Goal: Task Accomplishment & Management: Use online tool/utility

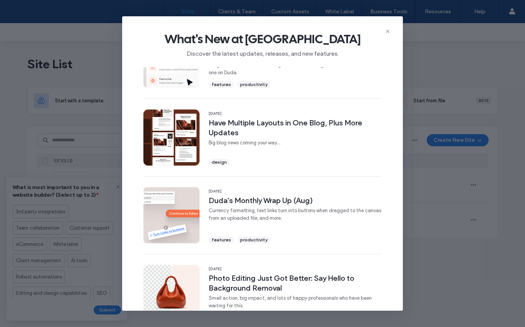
scroll to position [38, 0]
click at [387, 31] on use at bounding box center [387, 31] width 3 height 3
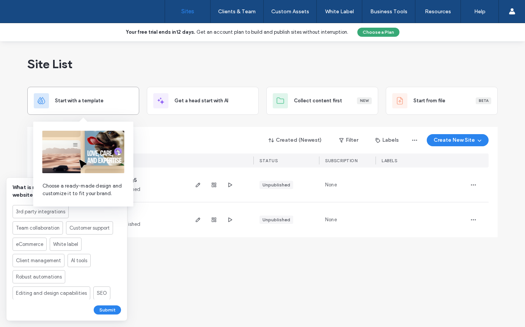
click at [74, 103] on span "Start with a template" at bounding box center [79, 101] width 49 height 8
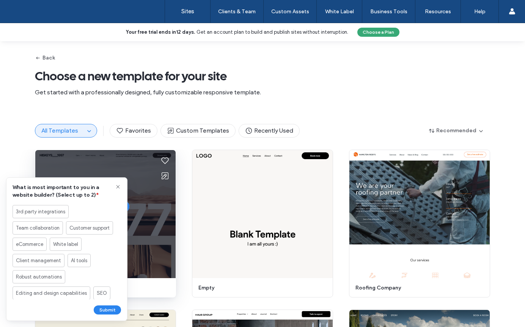
click at [138, 191] on div "Start Building Preview" at bounding box center [105, 214] width 140 height 128
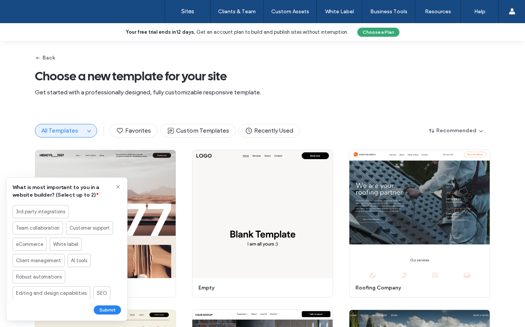
click at [115, 186] on icon at bounding box center [118, 187] width 6 height 6
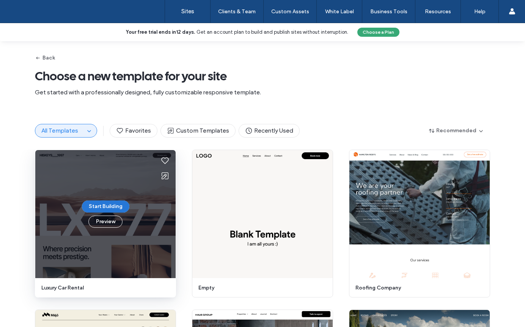
click at [107, 206] on button "Start Building" at bounding box center [105, 207] width 47 height 12
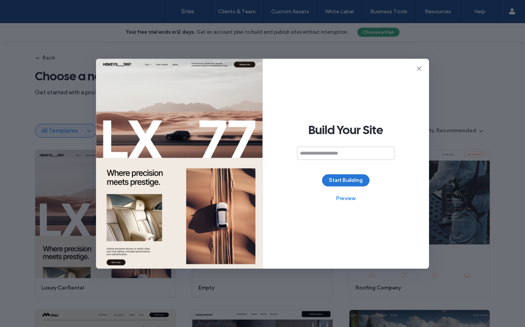
click at [342, 181] on button "Start Building" at bounding box center [345, 180] width 47 height 12
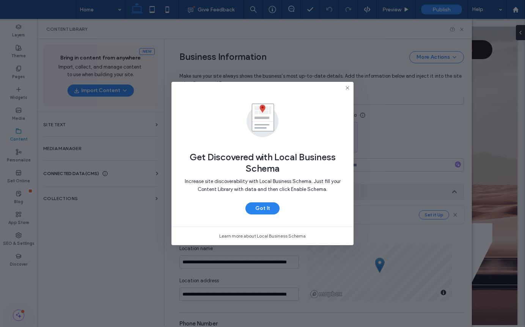
click at [347, 89] on icon at bounding box center [347, 88] width 6 height 6
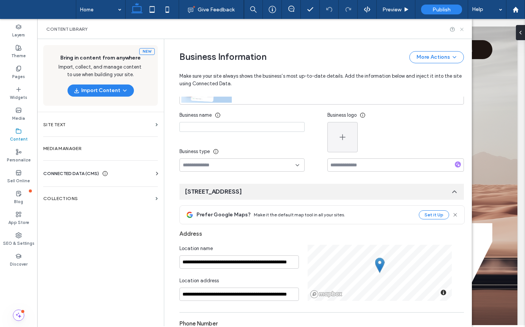
click at [461, 27] on icon at bounding box center [462, 30] width 6 height 6
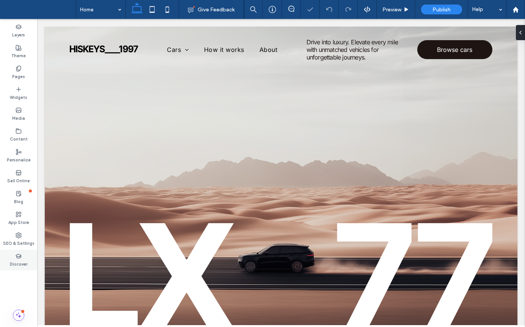
click at [15, 262] on label "Discover" at bounding box center [18, 263] width 17 height 8
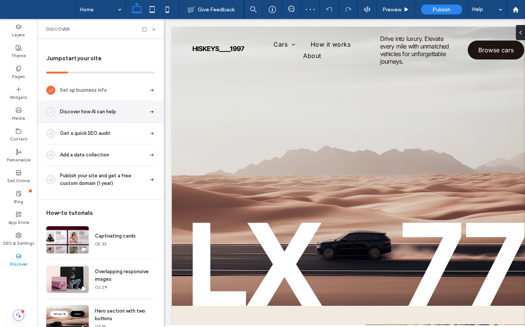
click at [83, 116] on div "Discover how AI can help" at bounding box center [81, 111] width 70 height 9
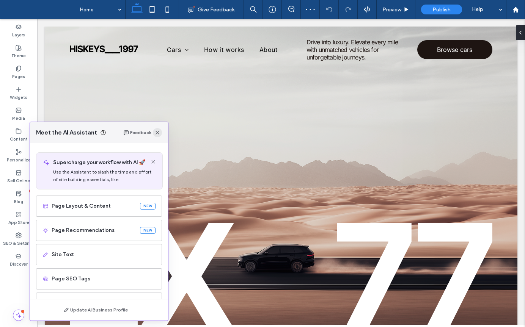
click at [159, 132] on icon "button" at bounding box center [157, 133] width 6 height 6
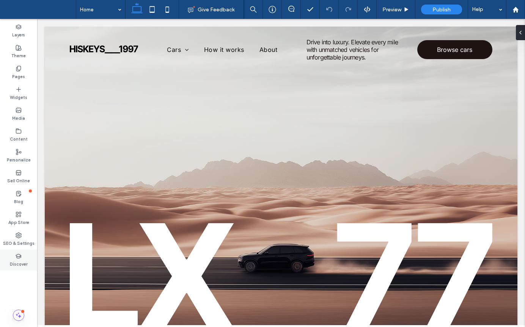
click at [19, 255] on icon at bounding box center [19, 256] width 6 height 6
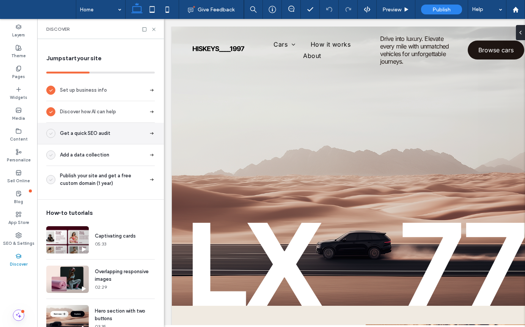
click at [94, 138] on div "Get a quick SEO audit" at bounding box center [100, 134] width 127 height 22
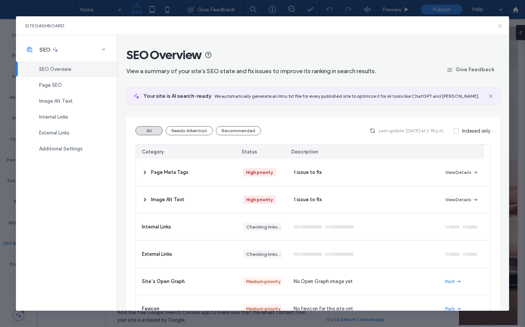
click at [500, 24] on icon at bounding box center [500, 26] width 6 height 6
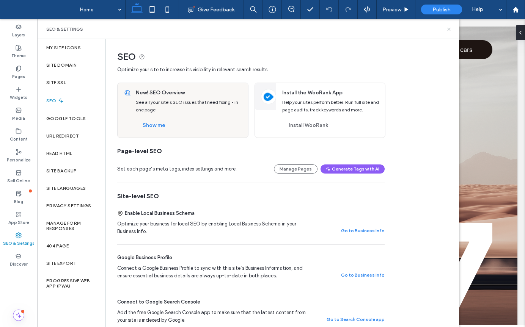
click at [448, 28] on use at bounding box center [448, 29] width 3 height 3
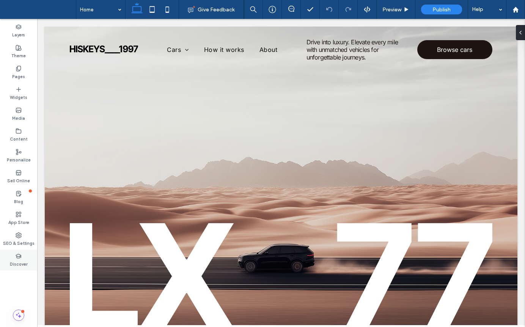
click at [14, 253] on div "Discover" at bounding box center [18, 260] width 37 height 21
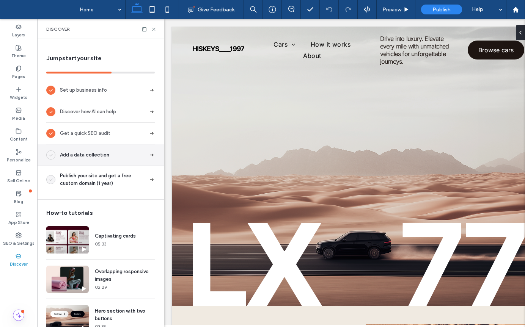
click at [100, 152] on span "Add a data collection" at bounding box center [84, 155] width 49 height 8
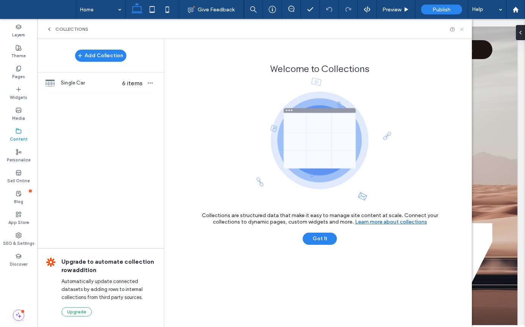
click at [462, 30] on icon at bounding box center [462, 30] width 6 height 6
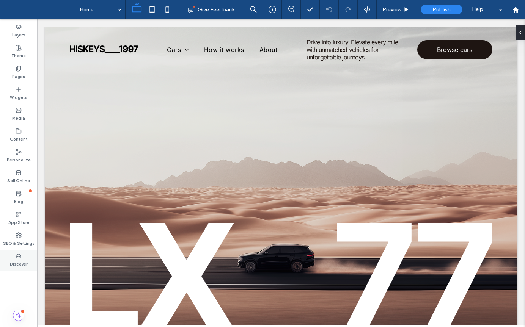
click at [16, 267] on label "Discover" at bounding box center [18, 263] width 17 height 8
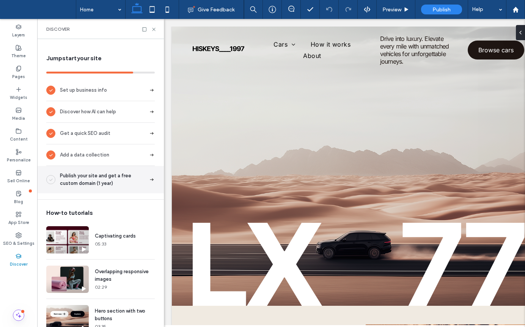
click at [97, 181] on span "Publish your site and get a free custom domain (1 year)" at bounding box center [103, 179] width 86 height 15
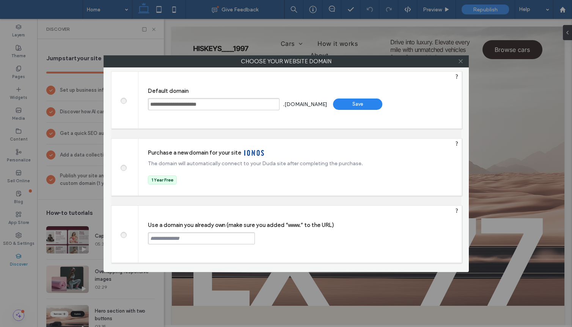
click at [461, 63] on icon at bounding box center [461, 61] width 6 height 6
